Goal: Information Seeking & Learning: Learn about a topic

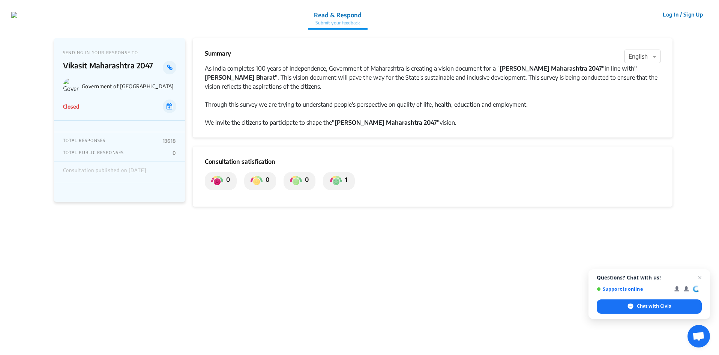
click at [124, 81] on div "Government of [GEOGRAPHIC_DATA]" at bounding box center [119, 86] width 113 height 16
click at [169, 103] on icon at bounding box center [170, 106] width 6 height 6
click at [378, 123] on strong ""[PERSON_NAME] Maharashtra 2047"" at bounding box center [386, 123] width 108 height 8
drag, startPoint x: 378, startPoint y: 123, endPoint x: 365, endPoint y: 117, distance: 13.9
click at [347, 124] on strong ""[PERSON_NAME] Maharashtra 2047"" at bounding box center [386, 123] width 108 height 8
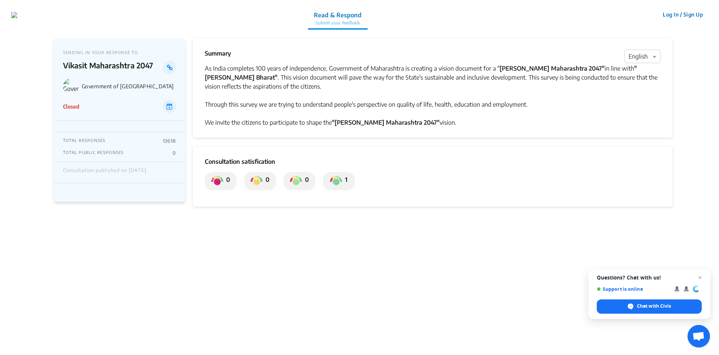
click at [412, 118] on div "We invite the citizens to participate to shape the "[PERSON_NAME] Maharashtra 2…" at bounding box center [433, 122] width 456 height 9
drag, startPoint x: 407, startPoint y: 118, endPoint x: 338, endPoint y: 128, distance: 70.5
click at [338, 128] on div "Summary × English As India completes 100 years of independence, Government of M…" at bounding box center [433, 87] width 480 height 99
click at [474, 78] on div "As India completes 100 years of independence, Government of Maharashtra is crea…" at bounding box center [433, 77] width 456 height 27
